Goal: Task Accomplishment & Management: Manage account settings

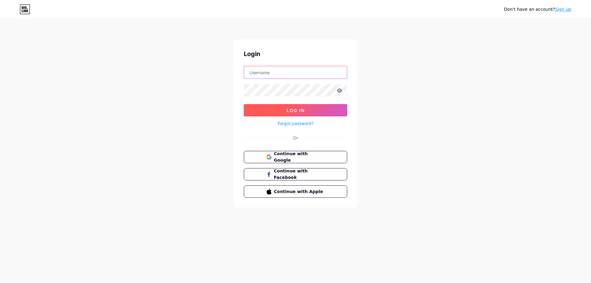
type input "[EMAIL_ADDRESS][DOMAIN_NAME]"
click at [316, 110] on button "Log In" at bounding box center [296, 110] width 104 height 12
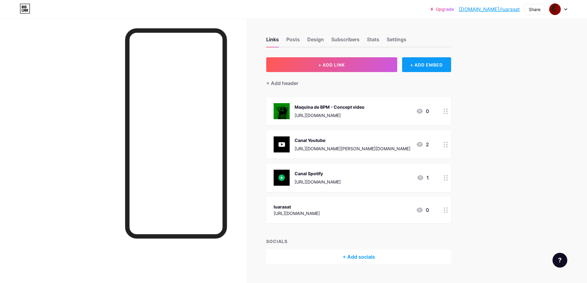
click at [423, 65] on div "+ ADD EMBED" at bounding box center [426, 64] width 49 height 15
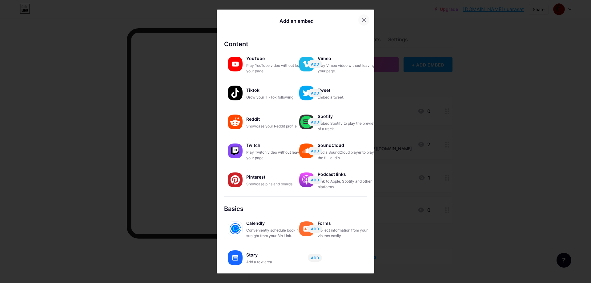
click at [366, 17] on div at bounding box center [364, 19] width 11 height 11
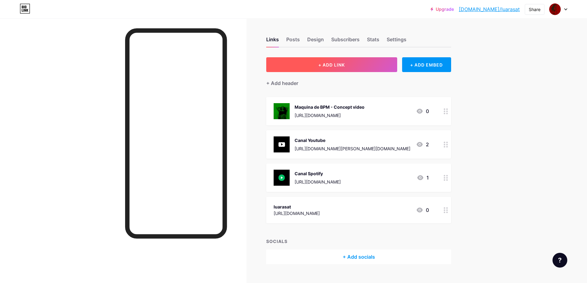
click at [370, 59] on button "+ ADD LINK" at bounding box center [331, 64] width 131 height 15
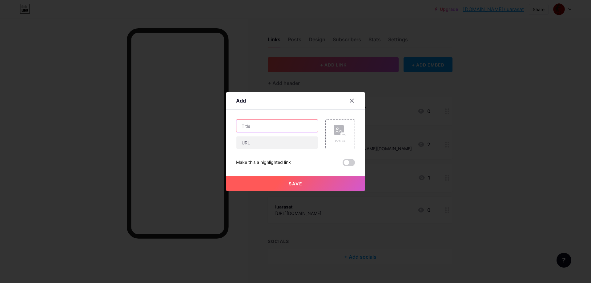
click at [278, 122] on input "text" at bounding box center [277, 126] width 81 height 12
click at [259, 145] on input "text" at bounding box center [277, 142] width 81 height 12
click at [256, 126] on input "EP 24K NA INTEGRA" at bounding box center [277, 126] width 81 height 12
click at [299, 124] on input "EP 24K (NA INTEGRA" at bounding box center [277, 126] width 81 height 12
click at [260, 126] on input "EP 24K (NA INTEGRA)" at bounding box center [277, 126] width 81 height 12
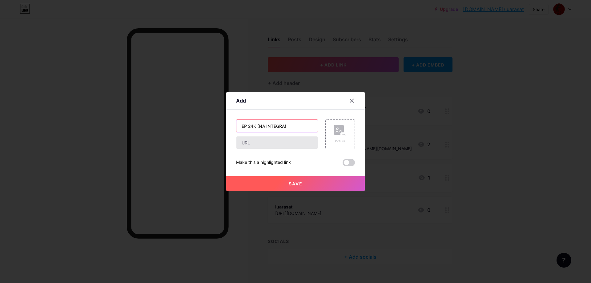
type input "EP 24K (NA INTEGRA)"
click at [296, 142] on input "text" at bounding box center [277, 142] width 81 height 12
paste input "[URL][DOMAIN_NAME]"
type input "[URL][DOMAIN_NAME]"
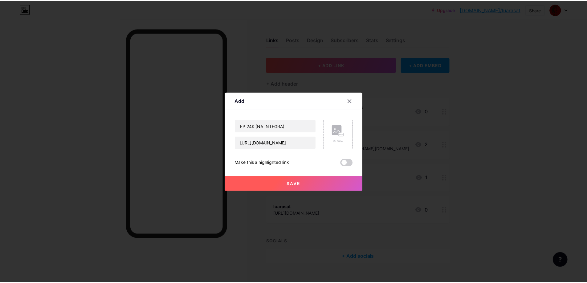
scroll to position [0, 0]
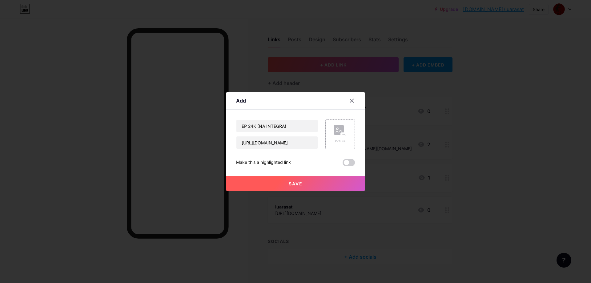
click at [336, 141] on div "Picture" at bounding box center [340, 141] width 12 height 5
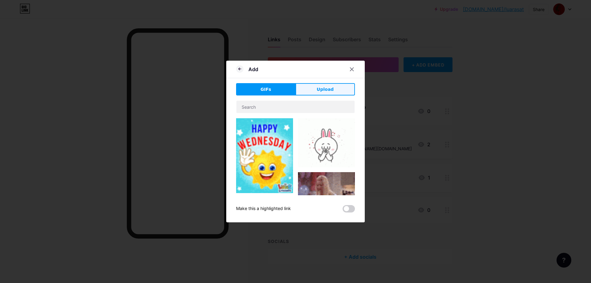
click at [314, 89] on button "Upload" at bounding box center [325, 89] width 59 height 12
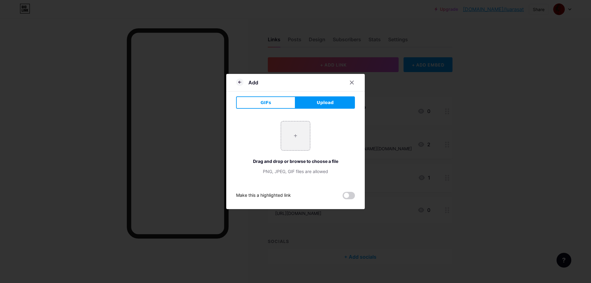
click at [291, 152] on div "+ Drag and drop or browse to choose a file PNG, JPEG, GIF files are allowed" at bounding box center [295, 148] width 119 height 54
click at [291, 140] on input "file" at bounding box center [295, 135] width 29 height 29
type input "C:\fakepath\Post motivacional instagram simples minimalista tons amarelo e marr…"
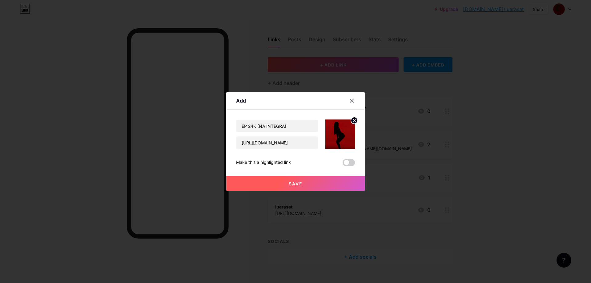
click at [307, 184] on button "Save" at bounding box center [295, 183] width 139 height 15
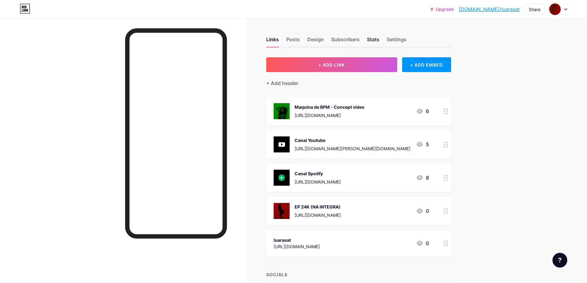
click at [379, 39] on div "Stats" at bounding box center [373, 41] width 12 height 11
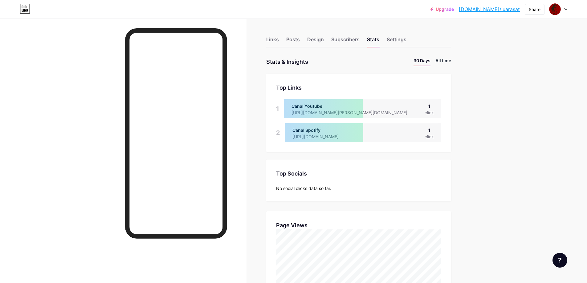
click at [440, 58] on li "All time" at bounding box center [443, 61] width 16 height 9
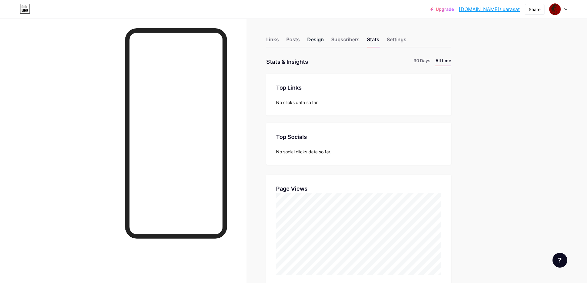
click at [319, 36] on div "Design" at bounding box center [315, 41] width 17 height 11
click at [279, 39] on div "Links" at bounding box center [272, 41] width 13 height 11
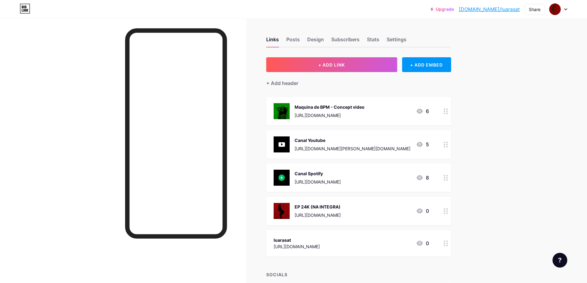
drag, startPoint x: 391, startPoint y: 104, endPoint x: 382, endPoint y: 198, distance: 94.4
click at [383, 200] on span "Maquina de BPM - Concept video [URL][DOMAIN_NAME] 6 Canal Youtube [URL][DOMAIN_…" at bounding box center [358, 177] width 185 height 160
click at [423, 209] on icon at bounding box center [419, 210] width 7 height 7
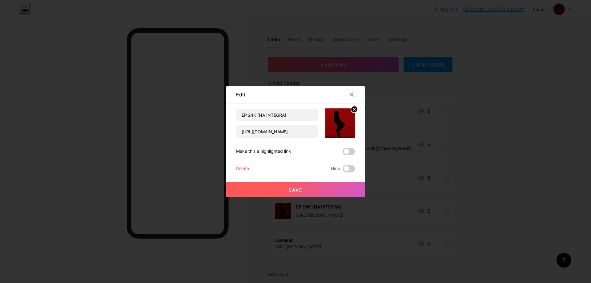
click at [349, 97] on div at bounding box center [352, 94] width 11 height 11
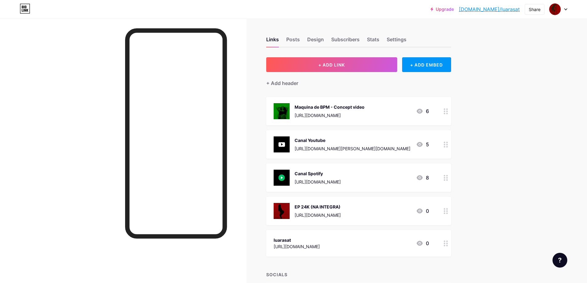
click at [449, 115] on div at bounding box center [446, 111] width 10 height 28
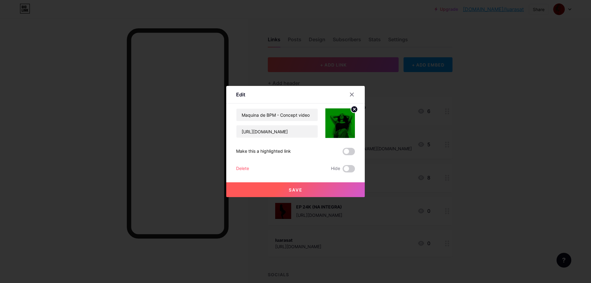
click at [242, 169] on div "Delete" at bounding box center [242, 168] width 13 height 7
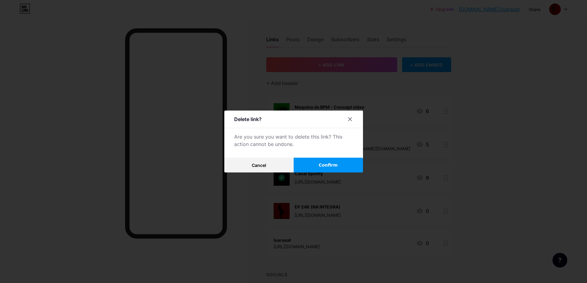
click at [335, 165] on span "Confirm" at bounding box center [328, 165] width 19 height 6
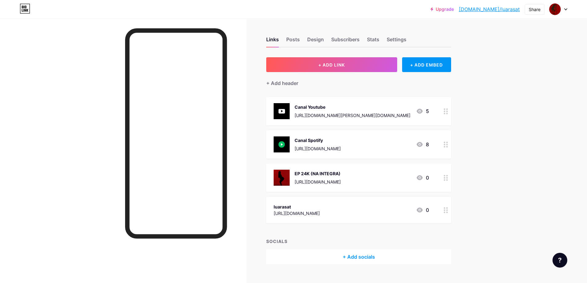
drag, startPoint x: 321, startPoint y: 178, endPoint x: 327, endPoint y: 89, distance: 89.2
click at [327, 89] on div "+ ADD LINK + ADD EMBED + Add header Canal Youtube [URL][DOMAIN_NAME][PERSON_NAM…" at bounding box center [358, 160] width 185 height 207
drag, startPoint x: 474, startPoint y: 193, endPoint x: 469, endPoint y: 188, distance: 7.8
click at [473, 193] on div "Links Posts Design Subscribers Stats Settings + ADD LINK + ADD EMBED + Add head…" at bounding box center [238, 156] width 477 height 277
click at [443, 178] on div at bounding box center [446, 178] width 10 height 28
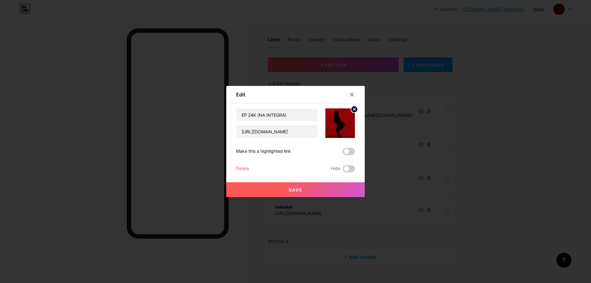
click at [504, 156] on div at bounding box center [295, 141] width 591 height 283
